Goal: Task Accomplishment & Management: Manage account settings

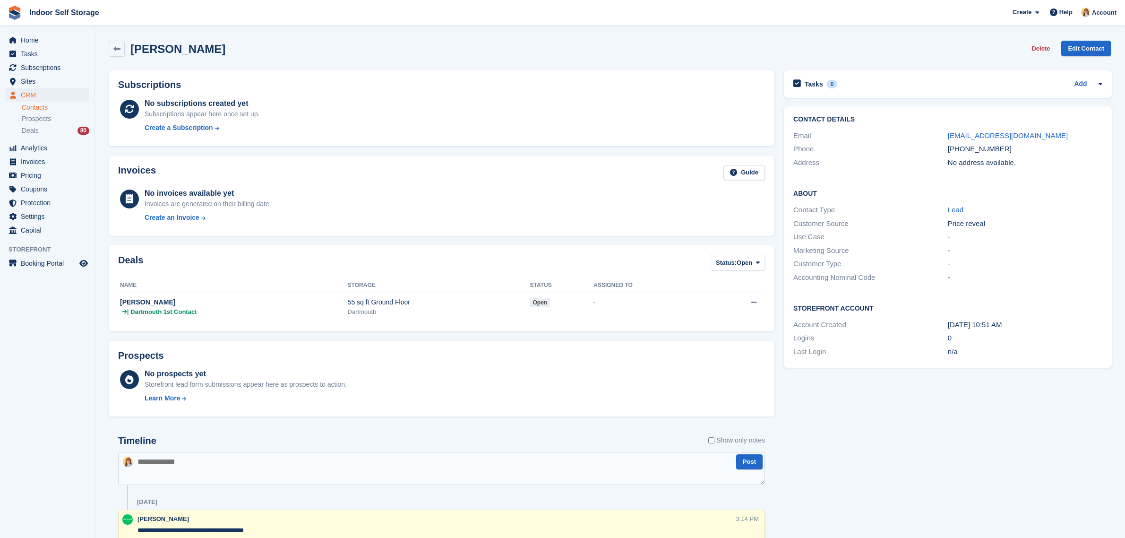
scroll to position [214, 0]
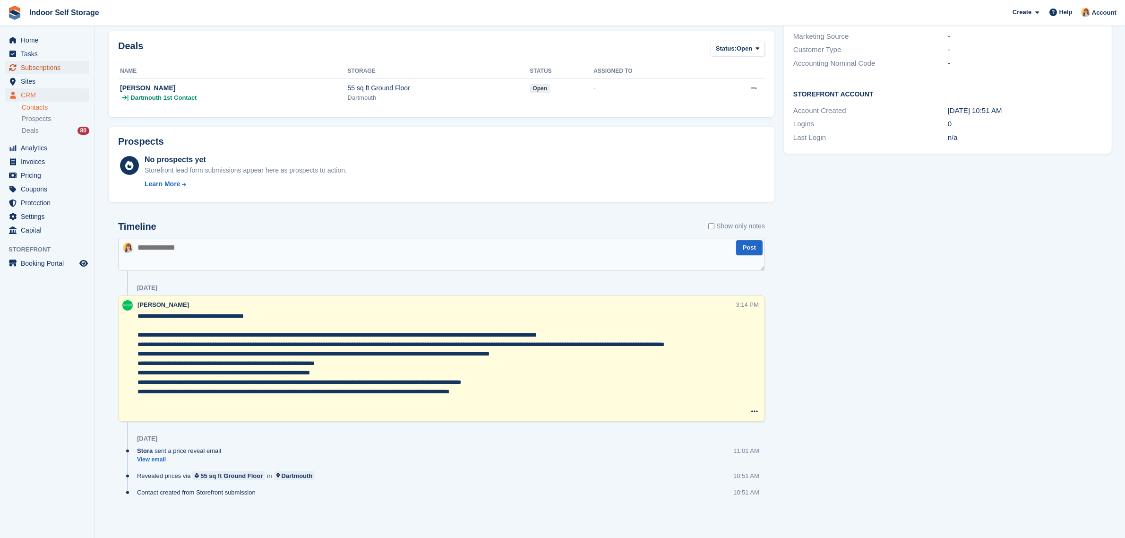
click at [33, 67] on span "Subscriptions" at bounding box center [49, 67] width 57 height 13
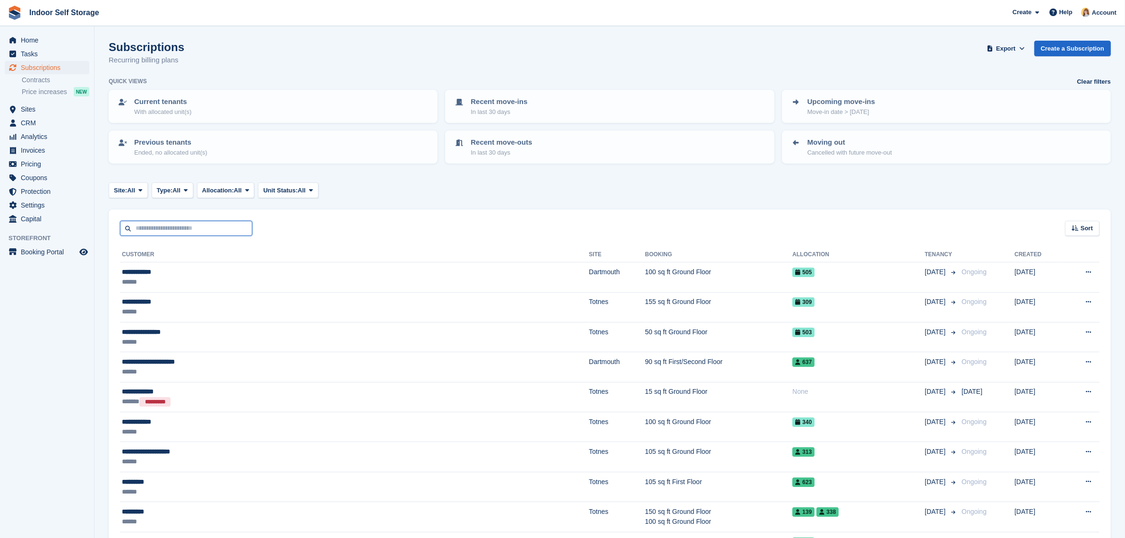
click at [144, 227] on input "text" at bounding box center [186, 229] width 132 height 16
type input "******"
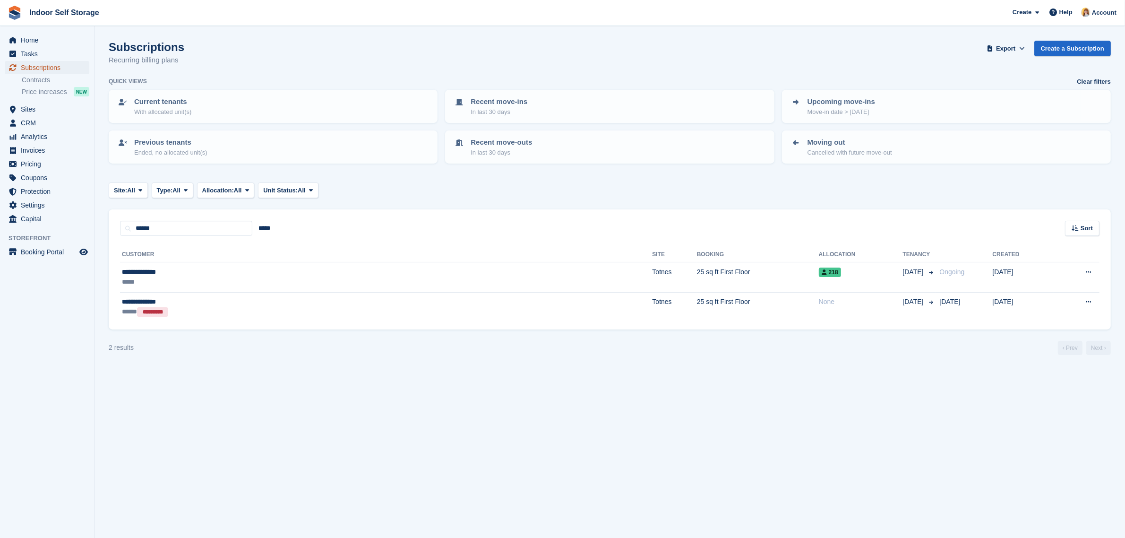
click at [40, 69] on span "Subscriptions" at bounding box center [49, 67] width 57 height 13
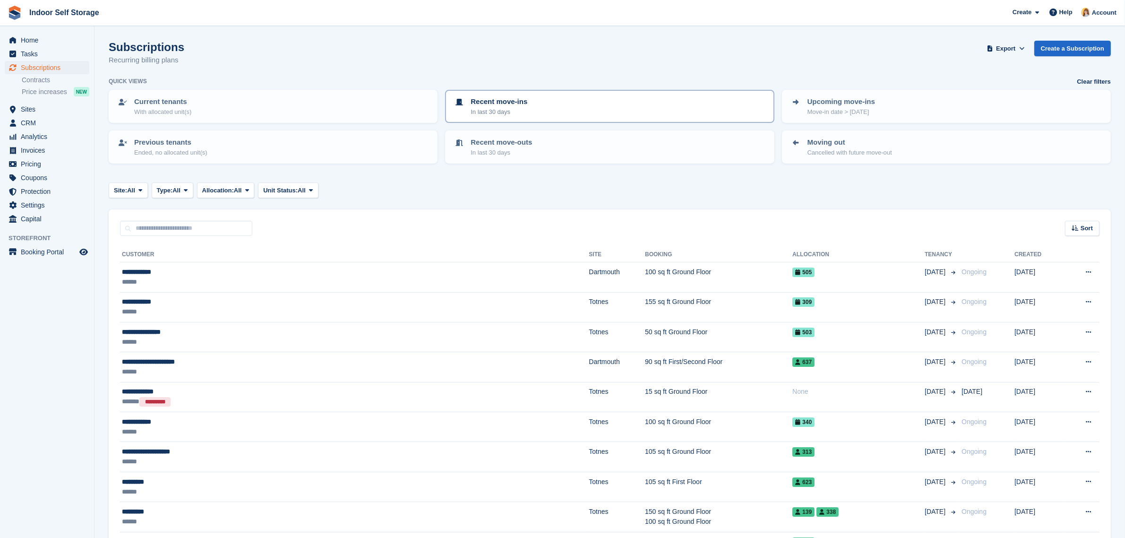
click at [596, 104] on div "Recent move-ins In last 30 days" at bounding box center [610, 106] width 312 height 20
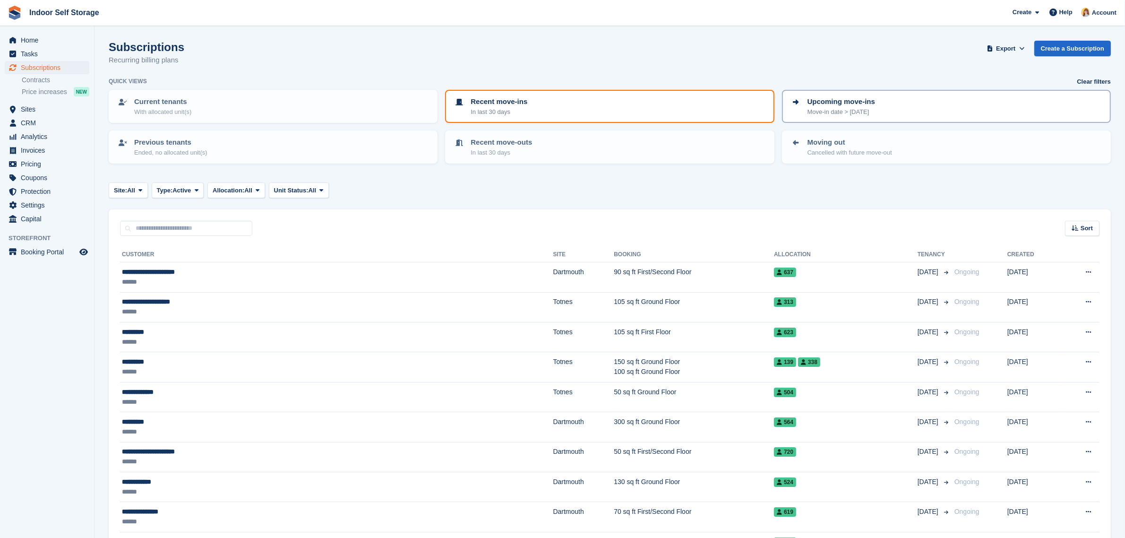
click at [831, 105] on p "Upcoming move-ins" at bounding box center [842, 101] width 68 height 11
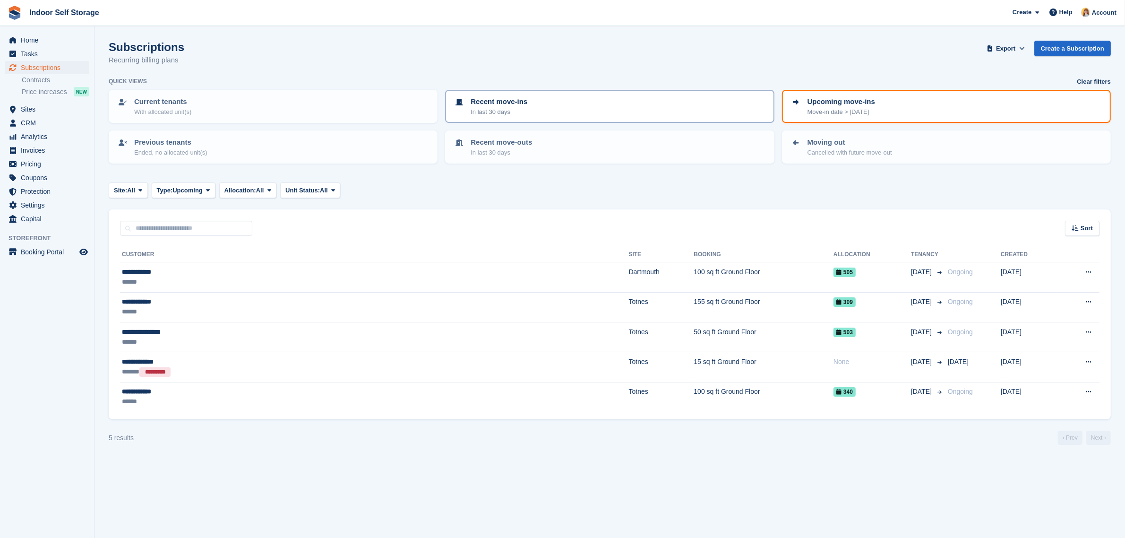
click at [618, 112] on div "Recent move-ins In last 30 days" at bounding box center [610, 106] width 312 height 20
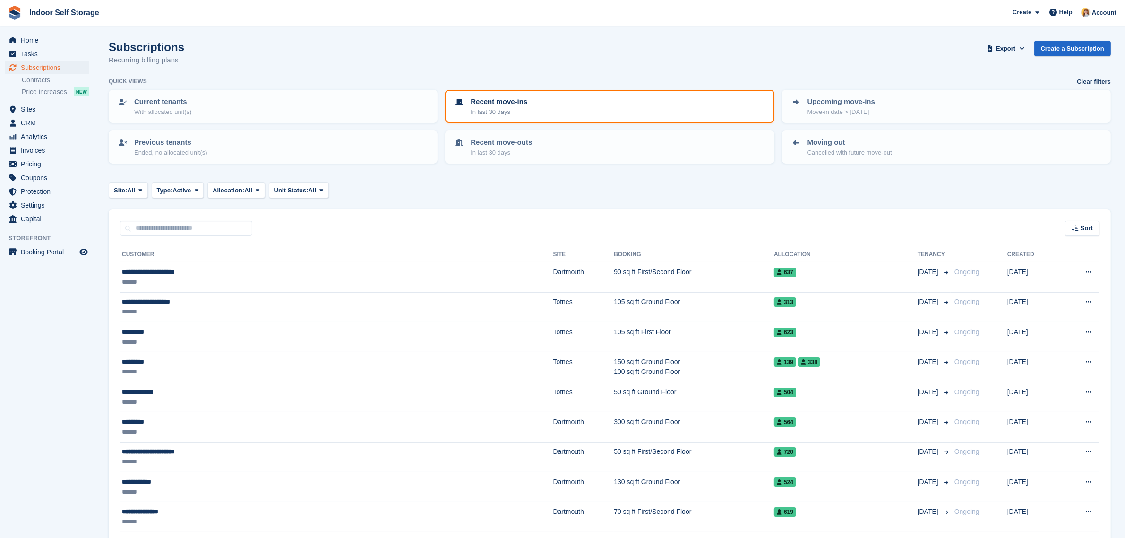
click at [618, 112] on div "Recent move-ins In last 30 days" at bounding box center [610, 106] width 312 height 20
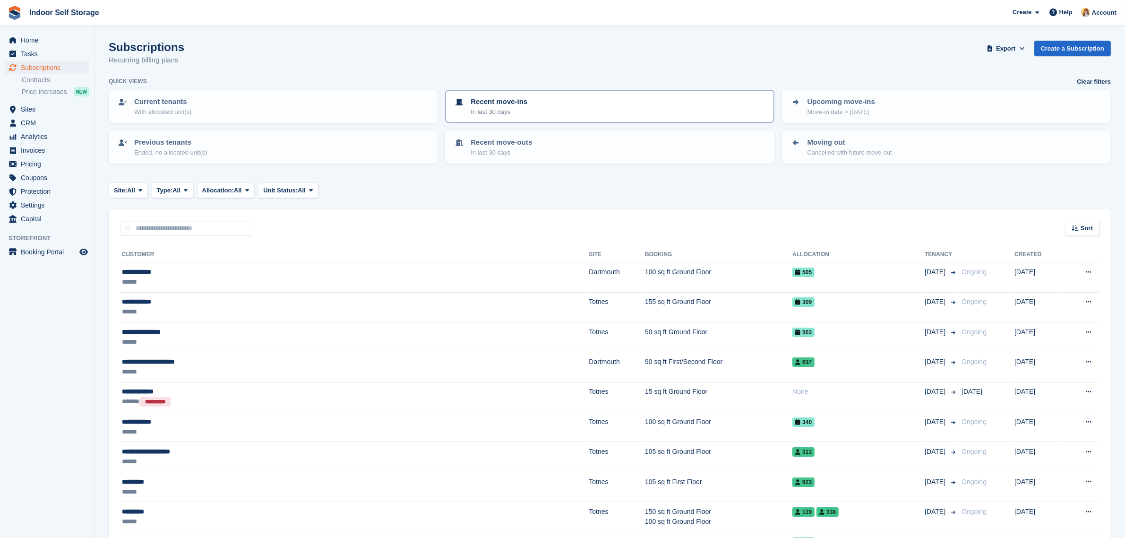
click at [488, 110] on p "In last 30 days" at bounding box center [499, 111] width 57 height 9
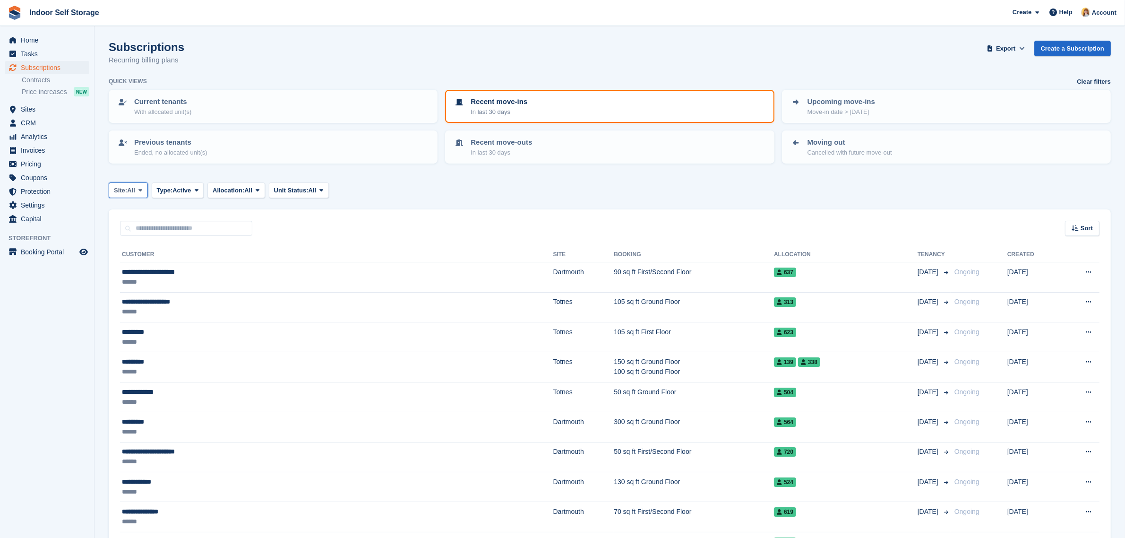
click at [124, 187] on span "Site:" at bounding box center [120, 190] width 13 height 9
click at [613, 104] on div "Recent move-ins In last 30 days" at bounding box center [610, 106] width 312 height 20
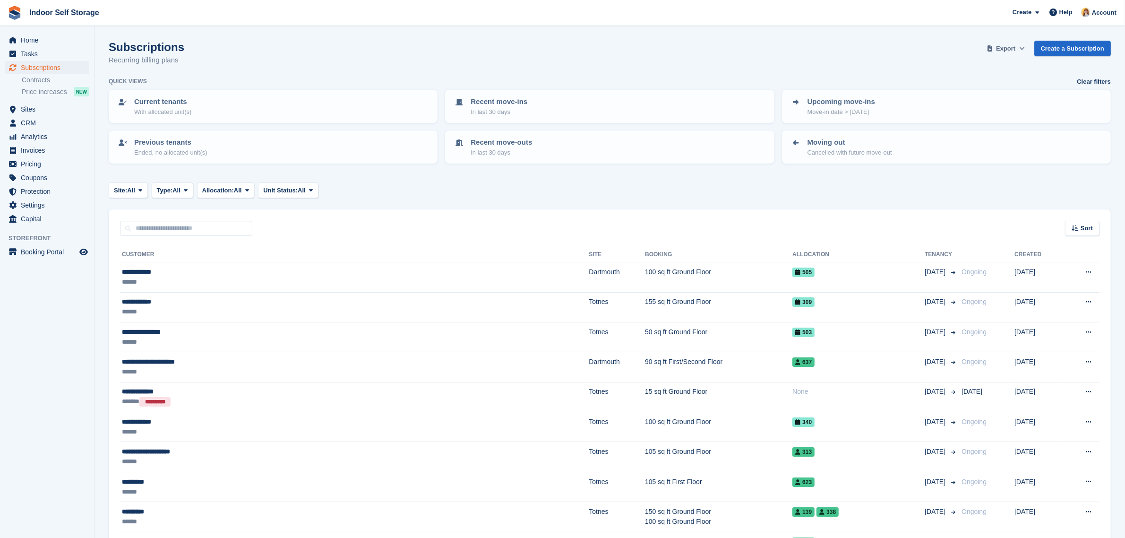
click at [1008, 48] on span "Export" at bounding box center [1005, 48] width 19 height 9
click at [960, 121] on div "Start Export" at bounding box center [968, 121] width 35 height 9
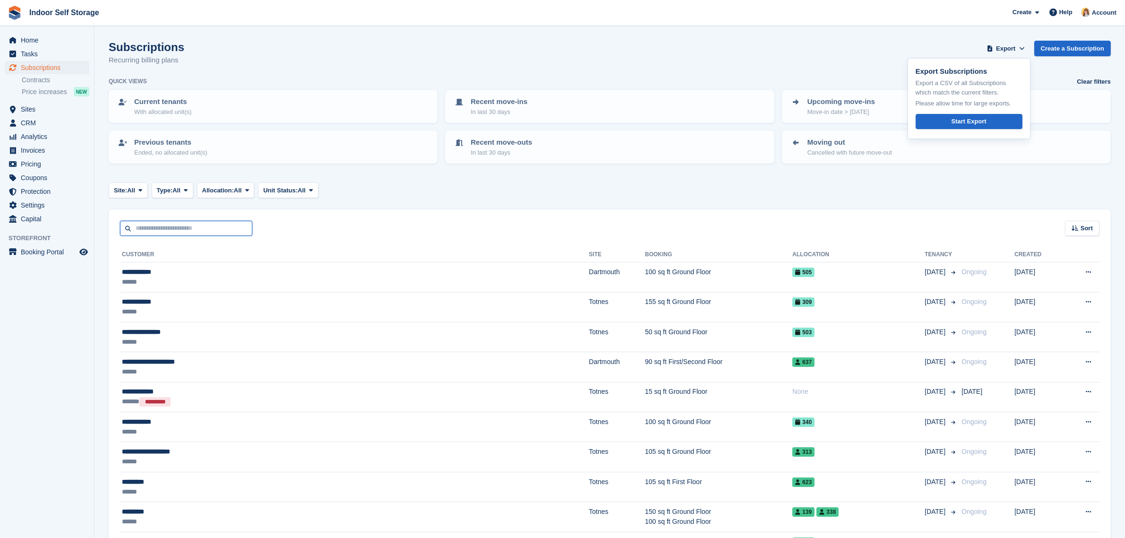
click at [152, 230] on input "text" at bounding box center [186, 229] width 132 height 16
type input "**"
